Goal: Task Accomplishment & Management: Use online tool/utility

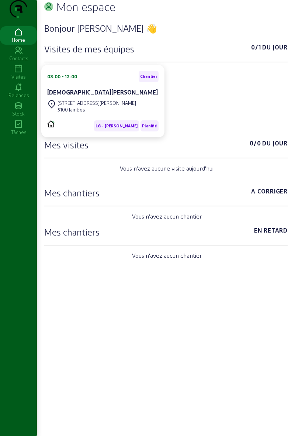
click at [11, 80] on div "Visites" at bounding box center [18, 76] width 37 height 7
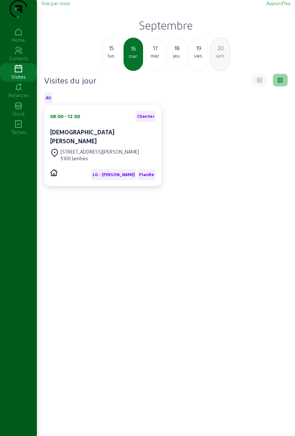
click at [113, 59] on div "lun." at bounding box center [111, 55] width 19 height 7
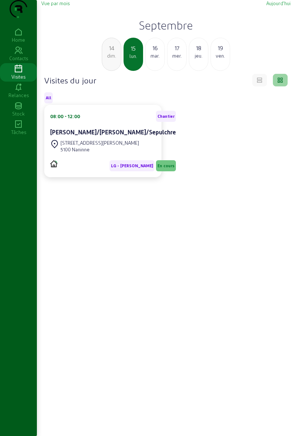
click at [145, 154] on div "[STREET_ADDRESS][PERSON_NAME]" at bounding box center [113, 146] width 126 height 16
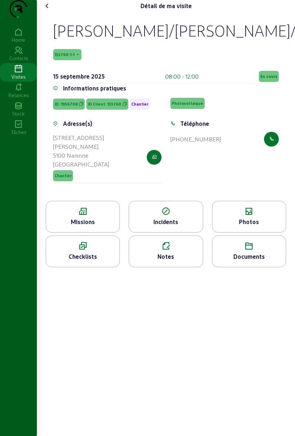
click at [264, 82] on span "En cours" at bounding box center [269, 76] width 20 height 11
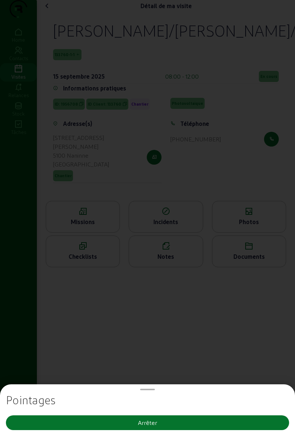
click at [182, 419] on button "Arrêter" at bounding box center [148, 422] width 284 height 15
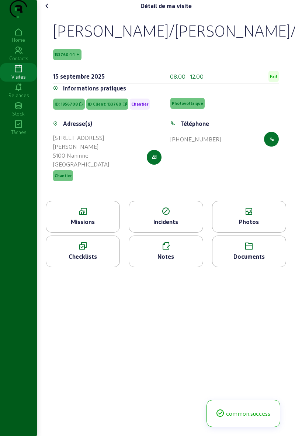
click at [259, 233] on div "Photos" at bounding box center [249, 217] width 74 height 32
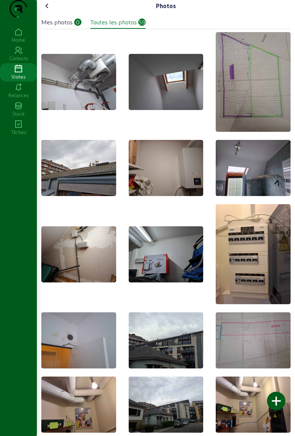
click at [282, 397] on div at bounding box center [276, 401] width 18 height 18
